Goal: Information Seeking & Learning: Learn about a topic

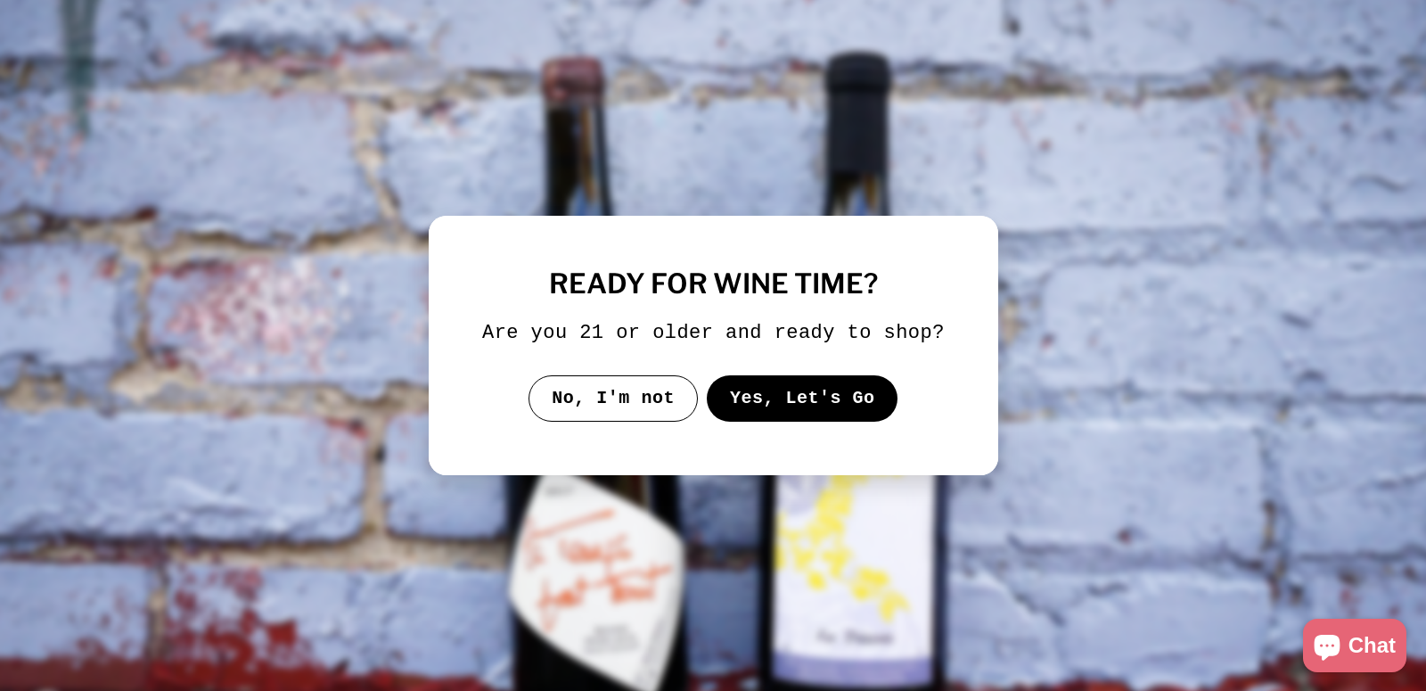
click at [757, 399] on button "Yes, Let's Go" at bounding box center [802, 398] width 192 height 46
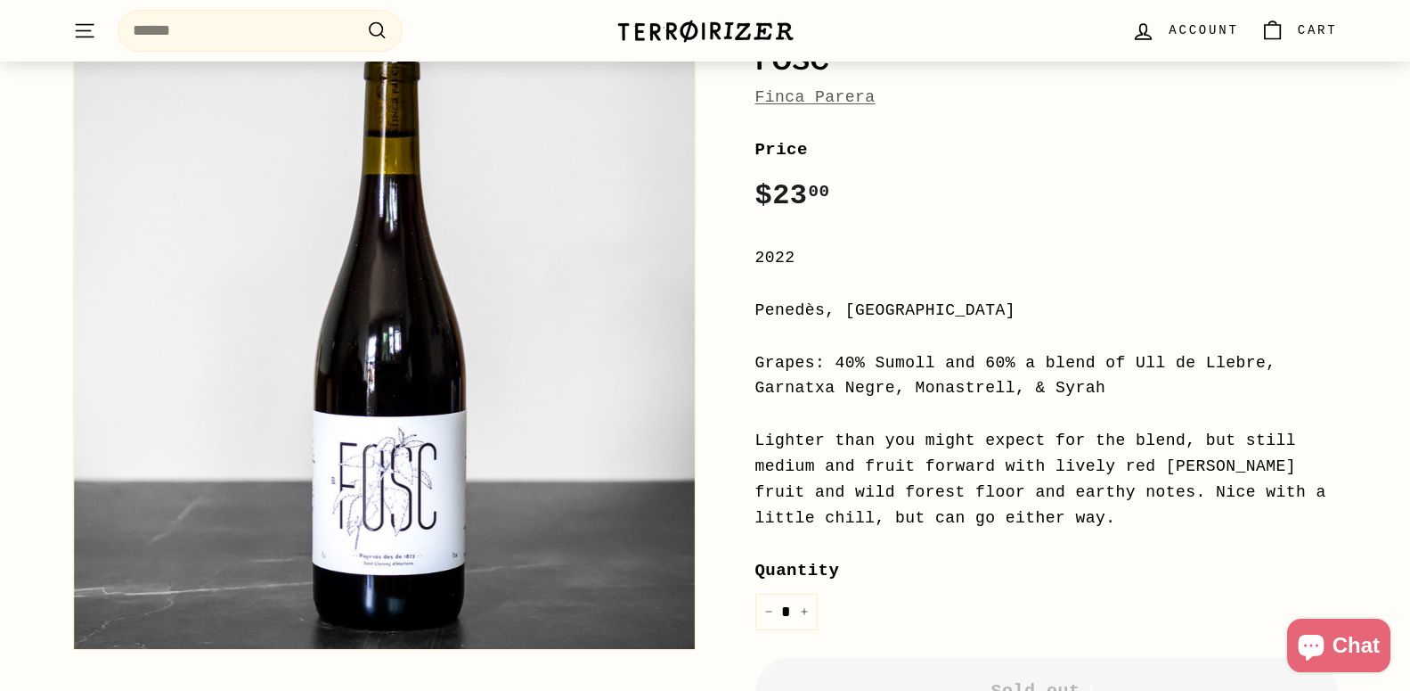
scroll to position [273, 0]
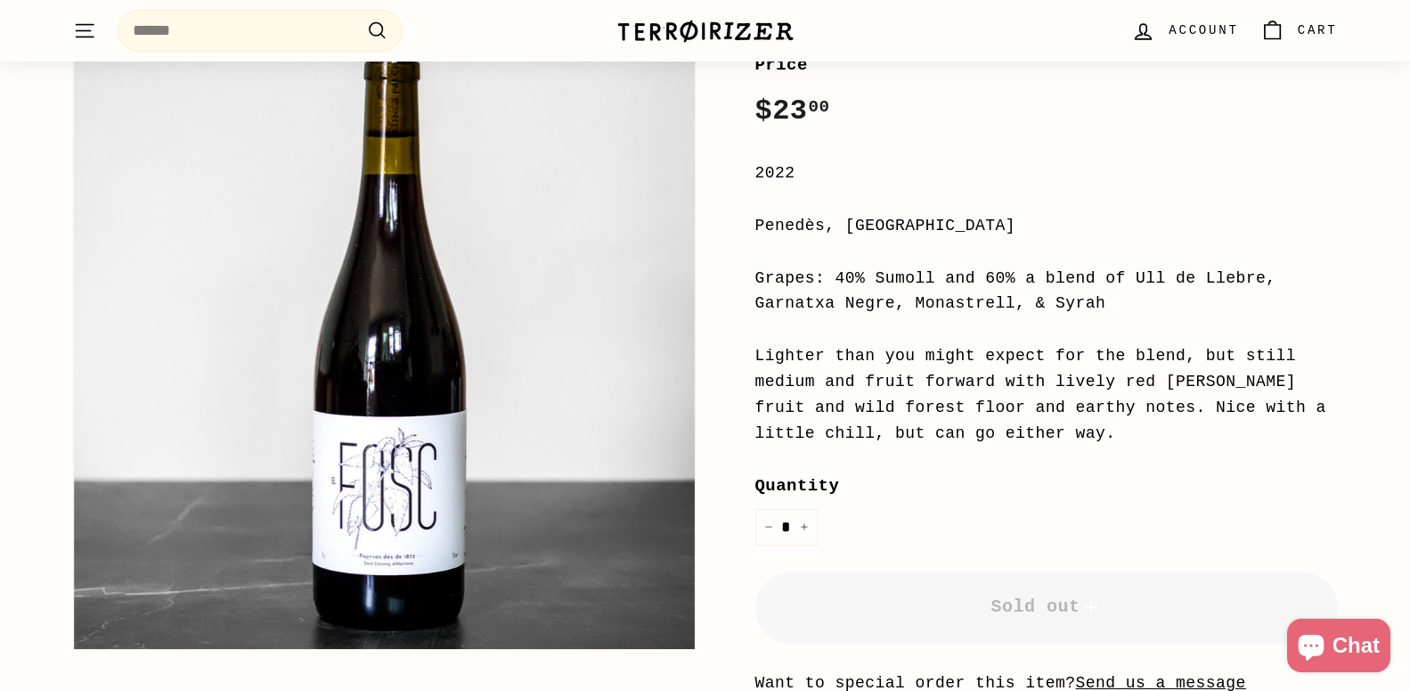
click at [1067, 437] on div "Lighter than you might expect for the blend, but still medium and fruit forward…" at bounding box center [1047, 394] width 583 height 102
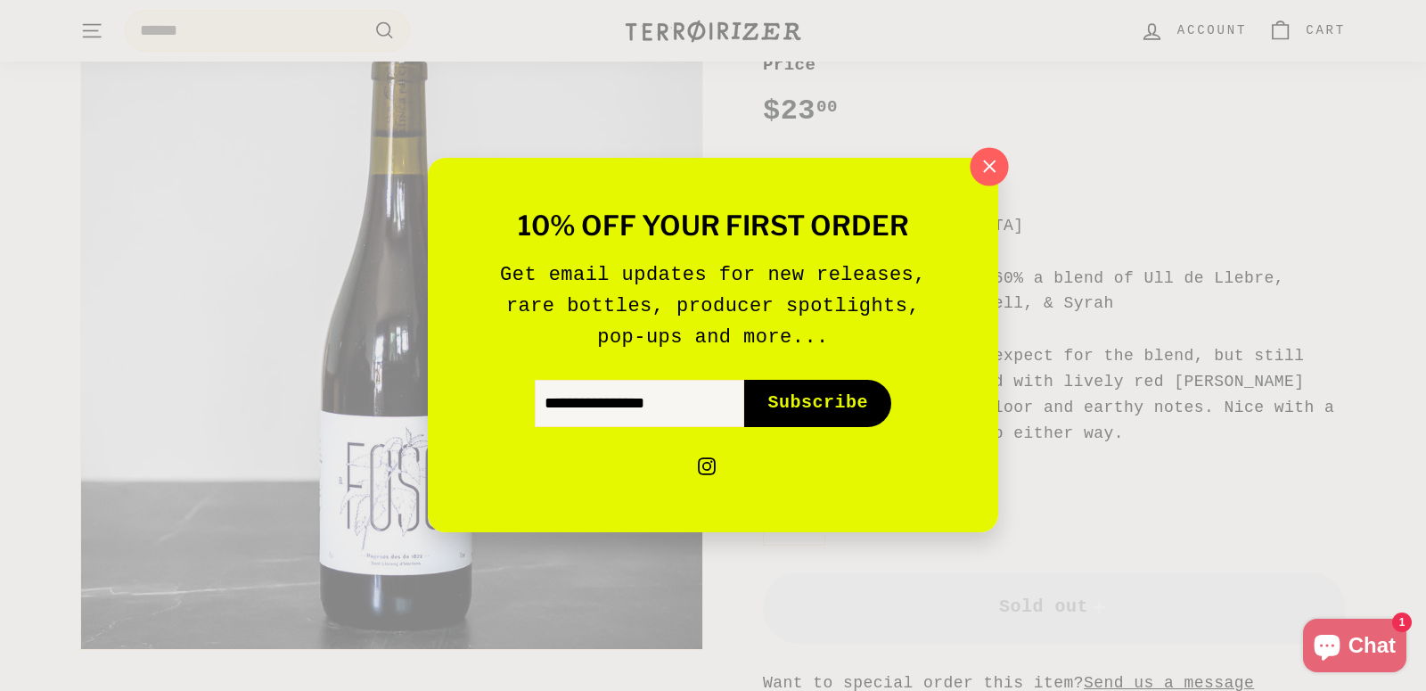
click at [993, 170] on icon "button" at bounding box center [990, 166] width 12 height 12
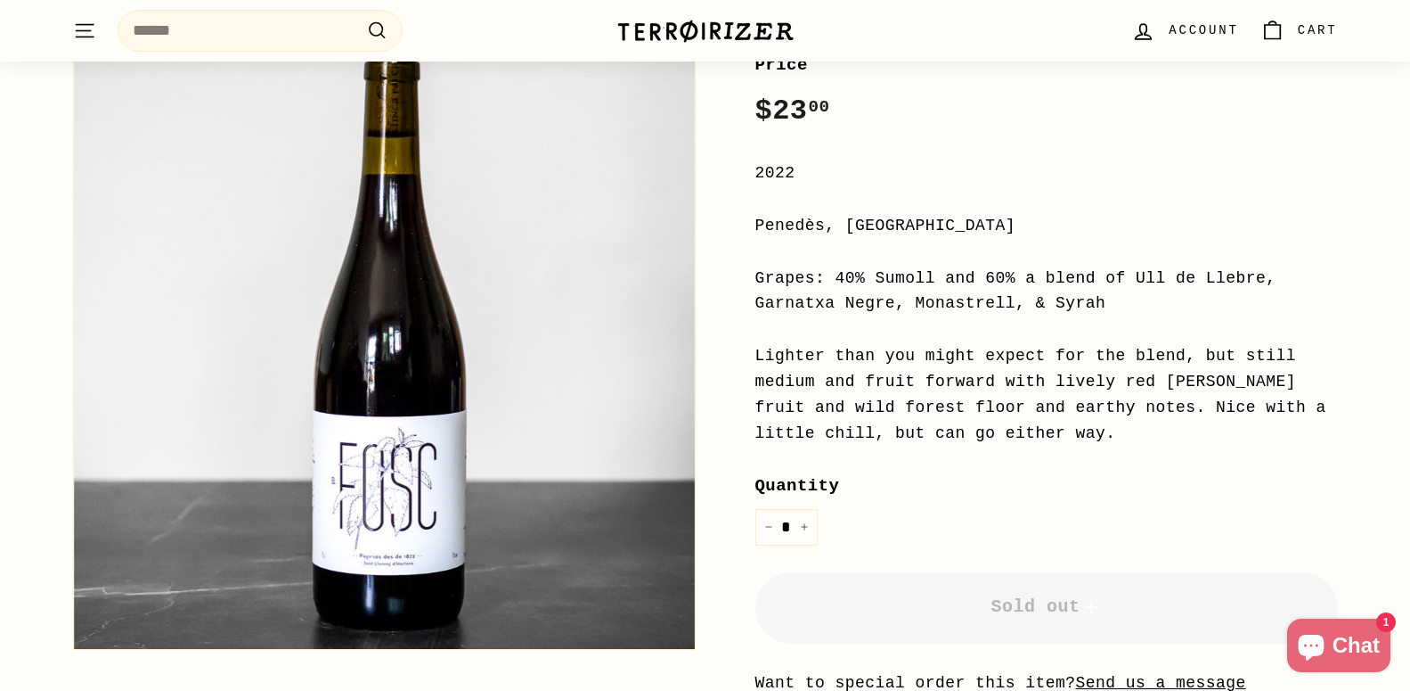
click at [1019, 306] on div "Grapes: 40% Sumoll and 60% a blend of Ull de Llebre, Garnatxa Negre, Monastrell…" at bounding box center [1047, 292] width 583 height 52
click at [1001, 315] on div "Grapes: 40% Sumoll and 60% a blend of Ull de Llebre, Garnatxa Negre, Monastrell…" at bounding box center [1047, 292] width 583 height 52
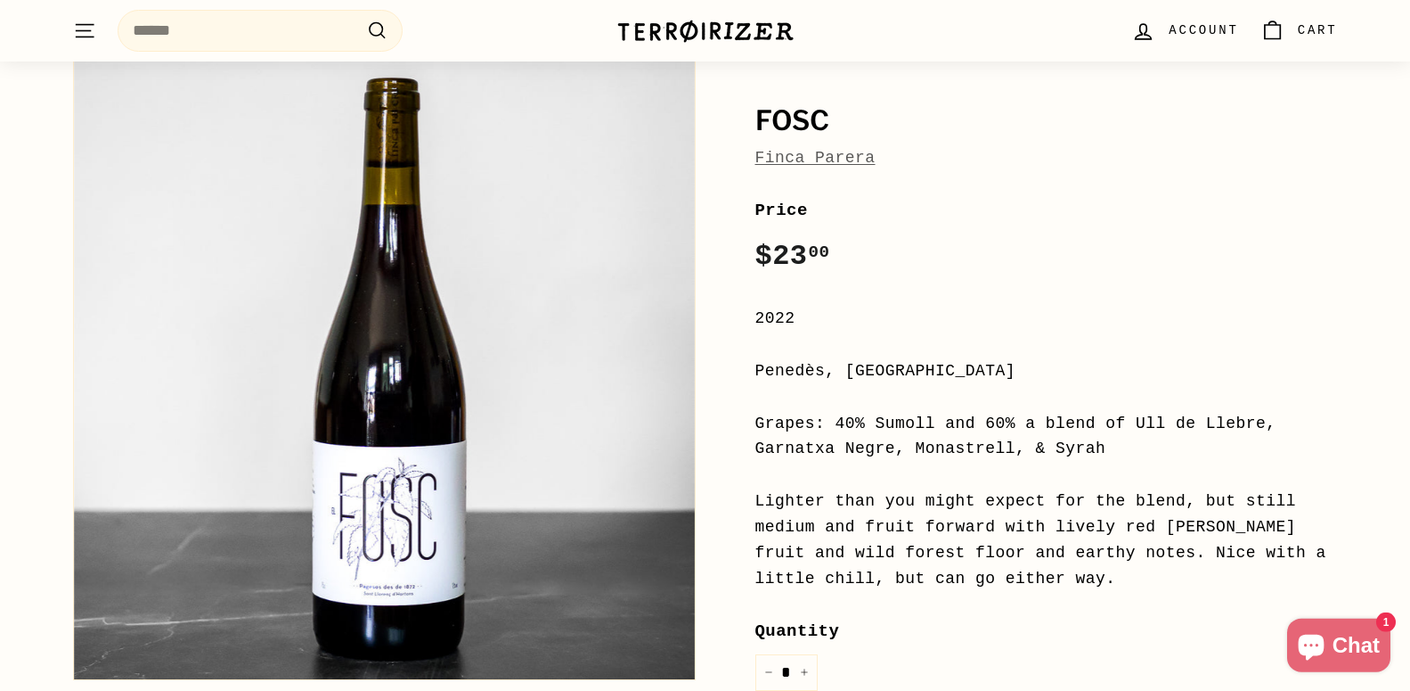
scroll to position [91, 0]
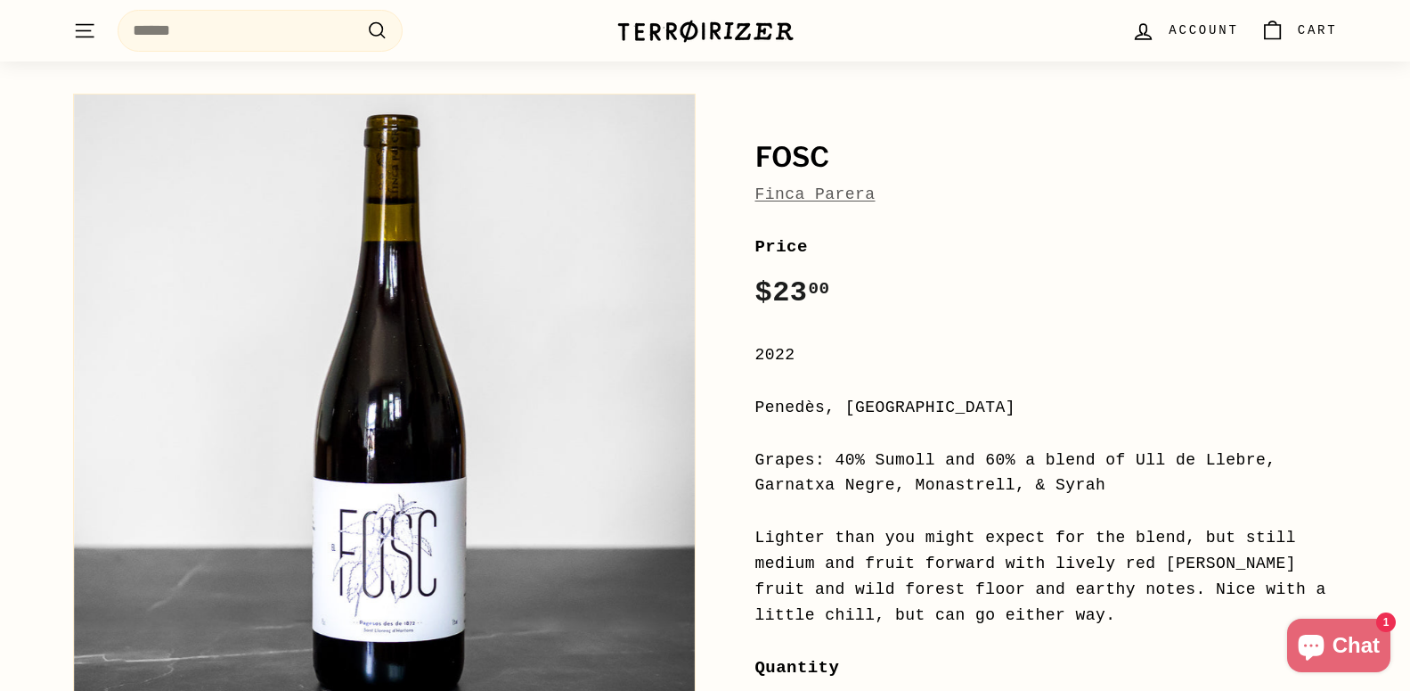
click at [1007, 468] on div "Grapes: 40% Sumoll and 60% a blend of Ull de Llebre, Garnatxa Negre, Monastrell…" at bounding box center [1047, 473] width 583 height 52
click at [1086, 285] on div "Price Regular price $23 00 $23.00 /" at bounding box center [1047, 274] width 583 height 82
click at [1048, 400] on div "Penedès, [GEOGRAPHIC_DATA]" at bounding box center [1047, 408] width 583 height 26
